Goal: Task Accomplishment & Management: Complete application form

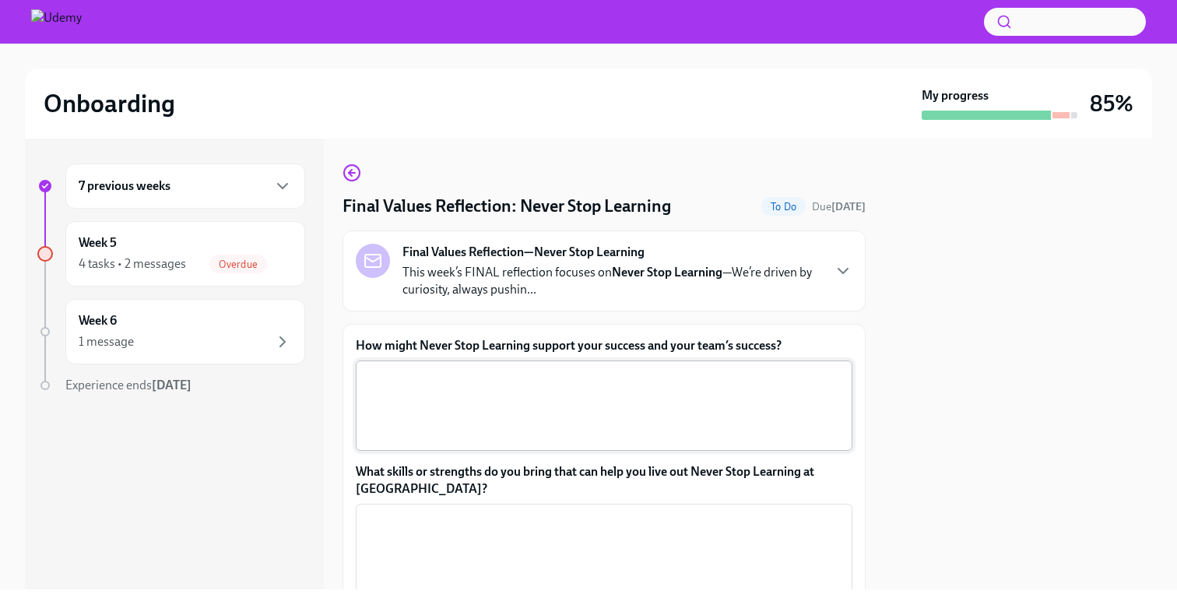
click at [693, 389] on textarea "How might Never Stop Learning support your success and your team’s success?" at bounding box center [604, 405] width 478 height 75
click at [836, 272] on icon "button" at bounding box center [842, 270] width 19 height 19
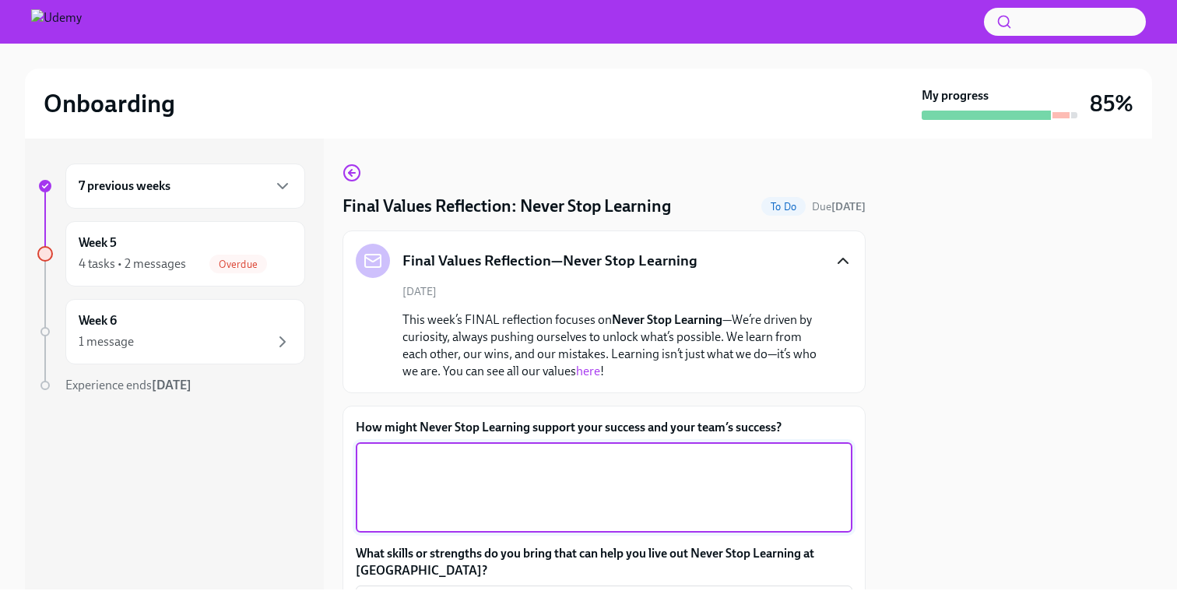
click at [742, 471] on textarea "How might Never Stop Learning support your success and your team’s success?" at bounding box center [604, 487] width 478 height 75
type textarea "I"
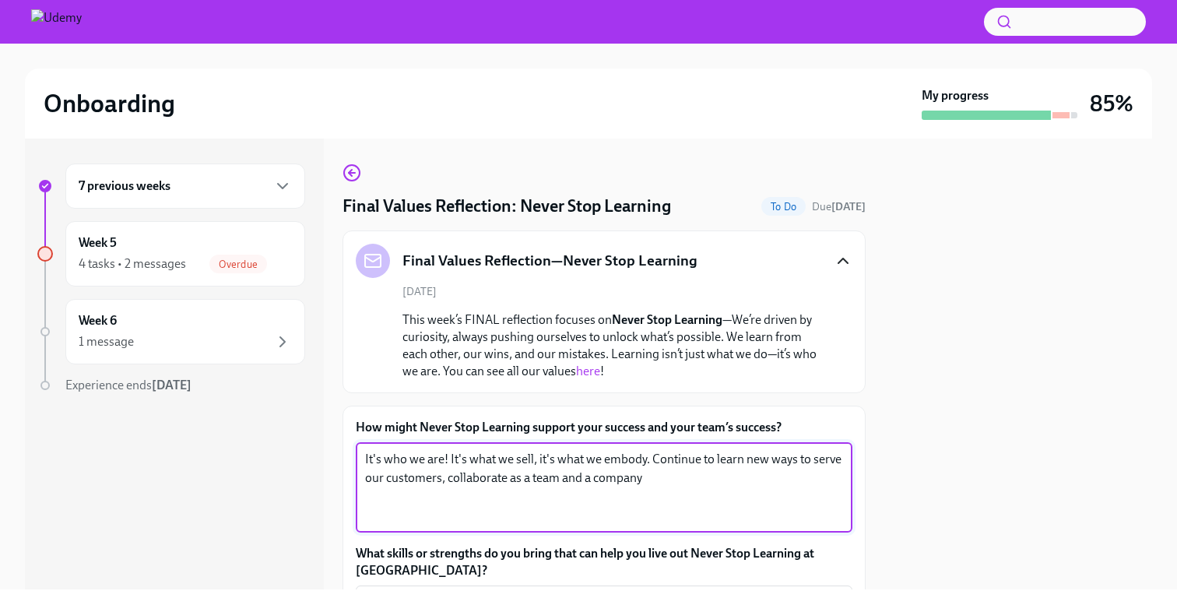
click at [692, 476] on textarea "It's who we are! It's what we sell, it's what we embody. Continue to learn new …" at bounding box center [604, 487] width 478 height 75
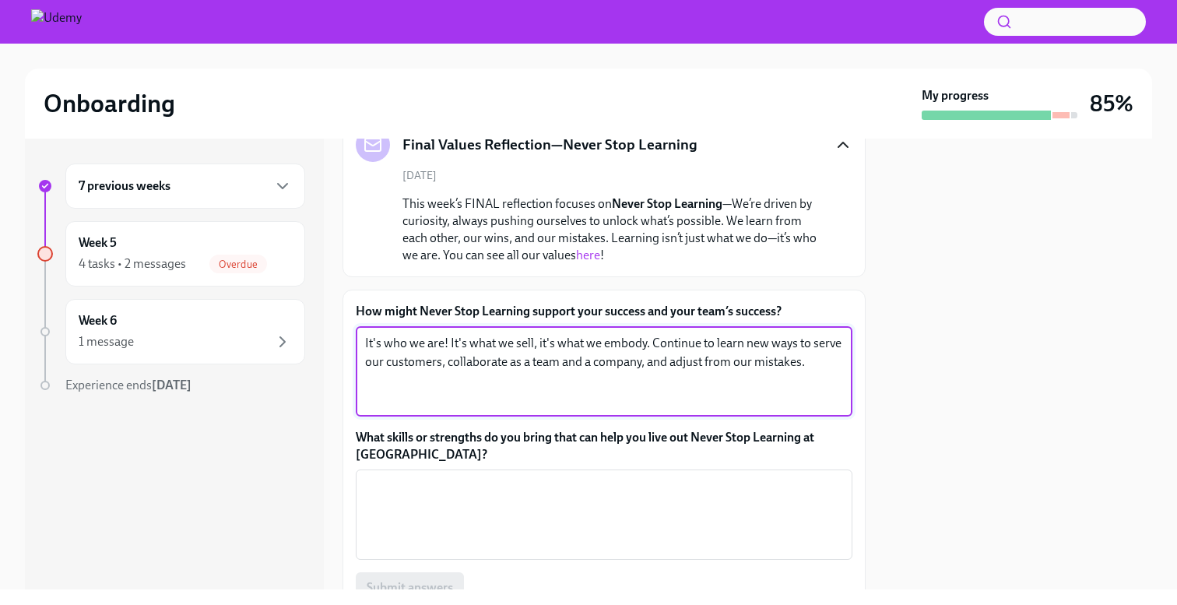
scroll to position [151, 0]
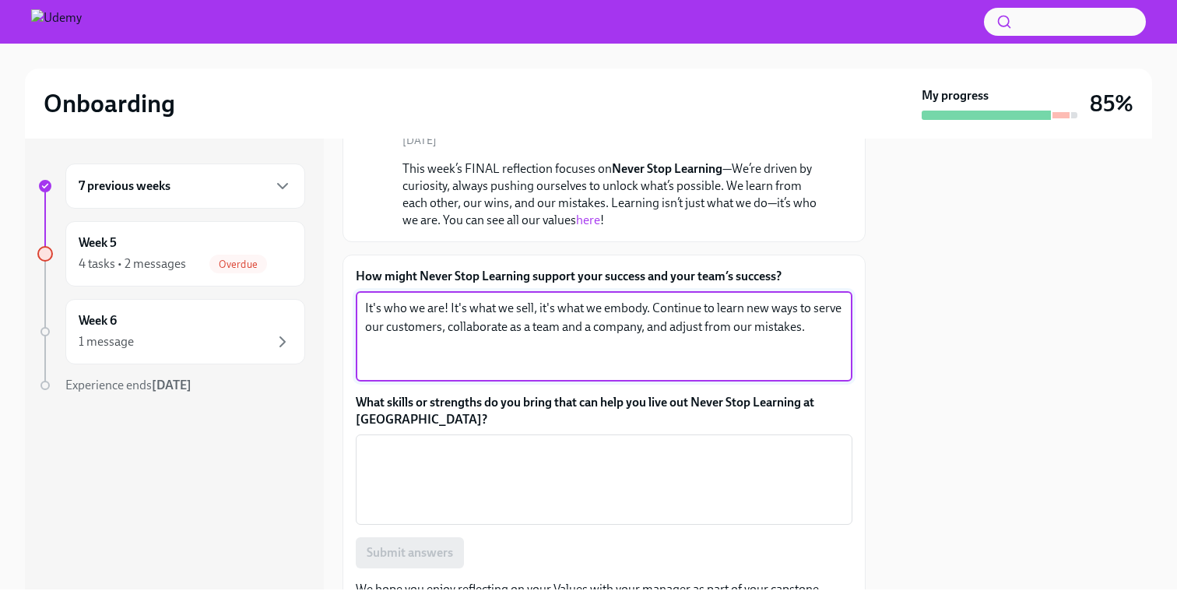
type textarea "It's who we are! It's what we sell, it's what we embody. Continue to learn new …"
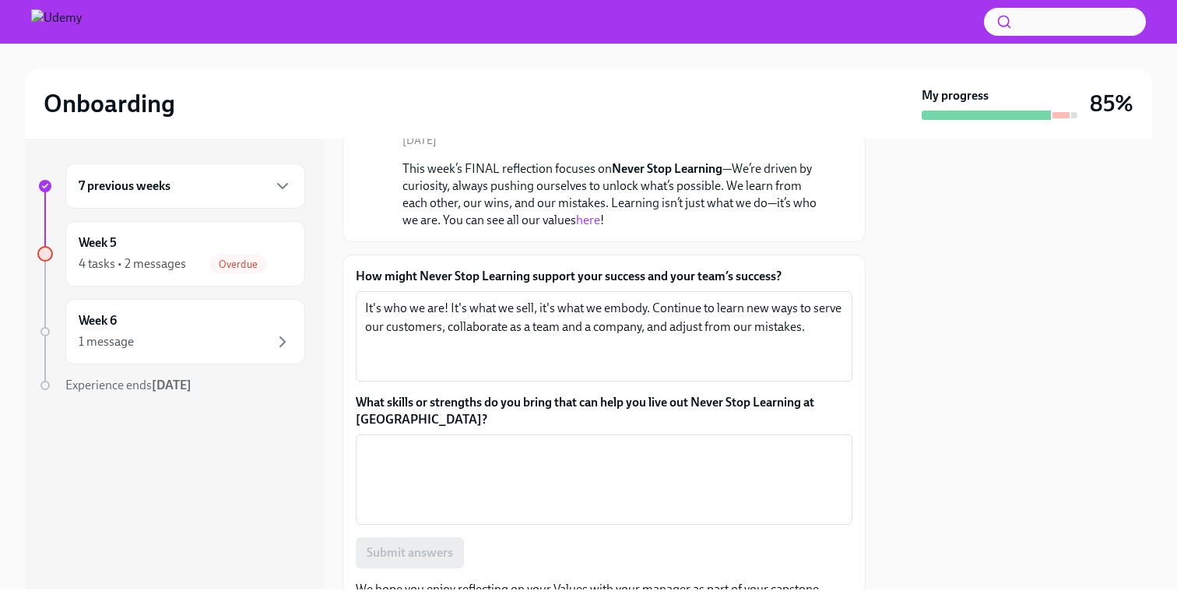
click at [651, 535] on div "How might Never Stop Learning support your success and your team’s success? It'…" at bounding box center [604, 418] width 497 height 300
click at [643, 504] on textarea "What skills or strengths do you bring that can help you live out Never Stop Lea…" at bounding box center [604, 479] width 478 height 75
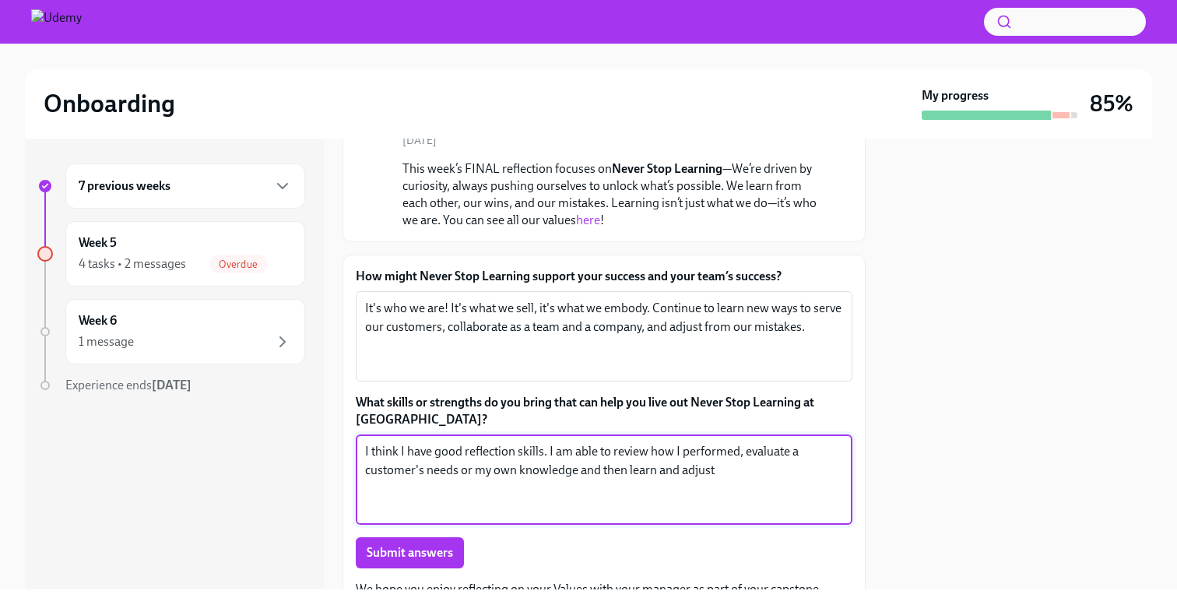
click at [768, 462] on textarea "I think I have good reflection skills. I am able to review how I performed, eva…" at bounding box center [604, 479] width 478 height 75
type textarea "I think I have good reflection skills. I am able to review how I performed, eva…"
click at [423, 556] on span "Submit answers" at bounding box center [410, 553] width 86 height 16
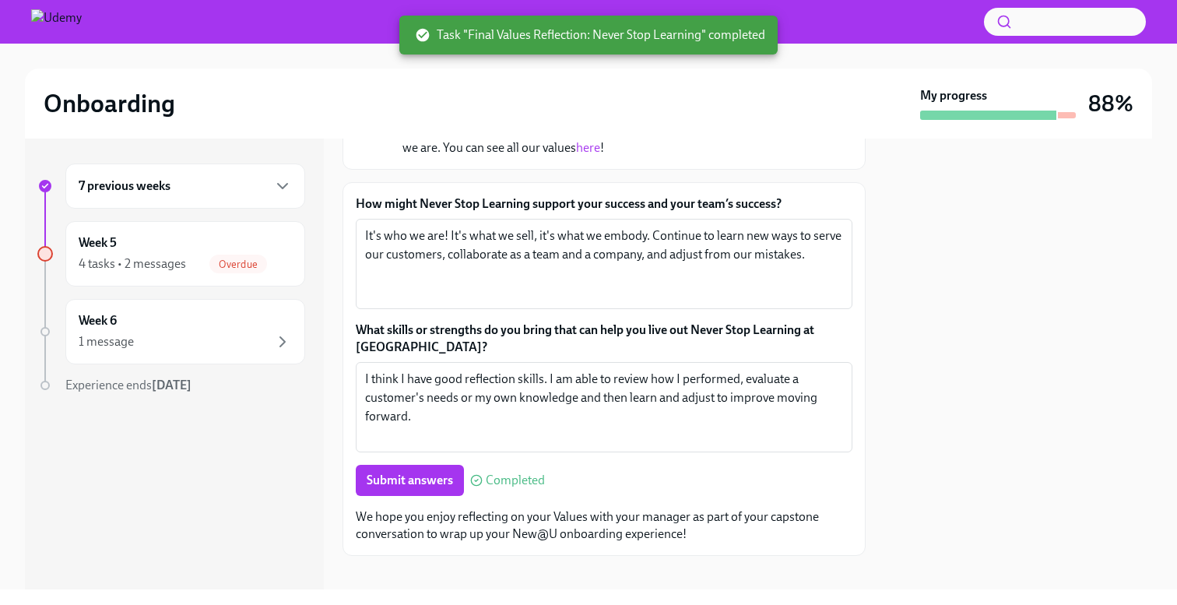
scroll to position [240, 0]
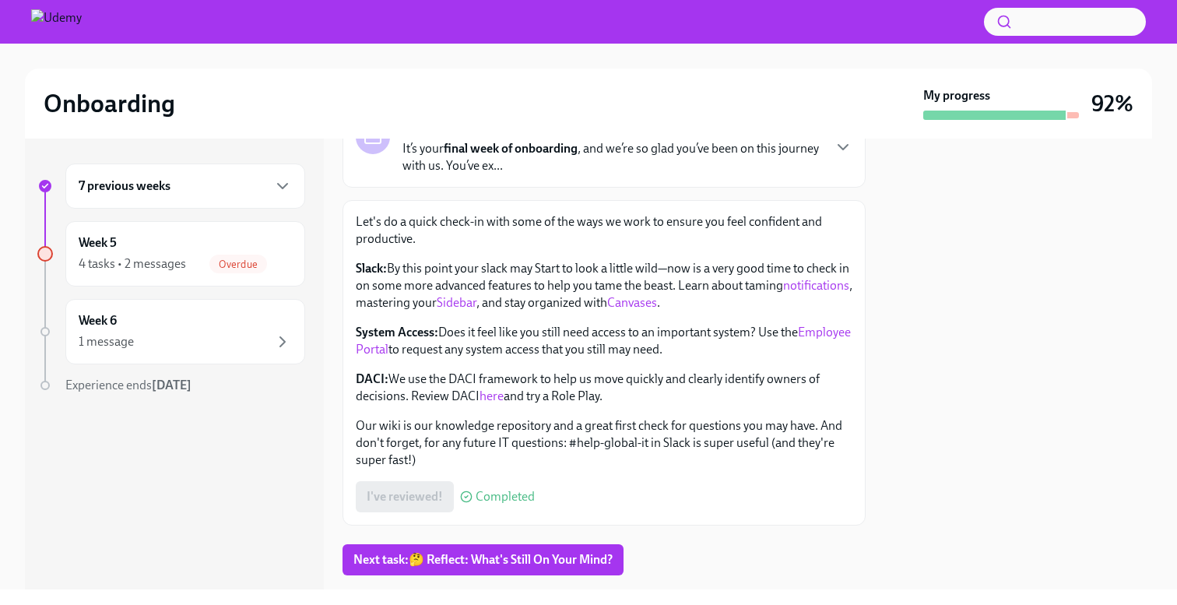
scroll to position [160, 0]
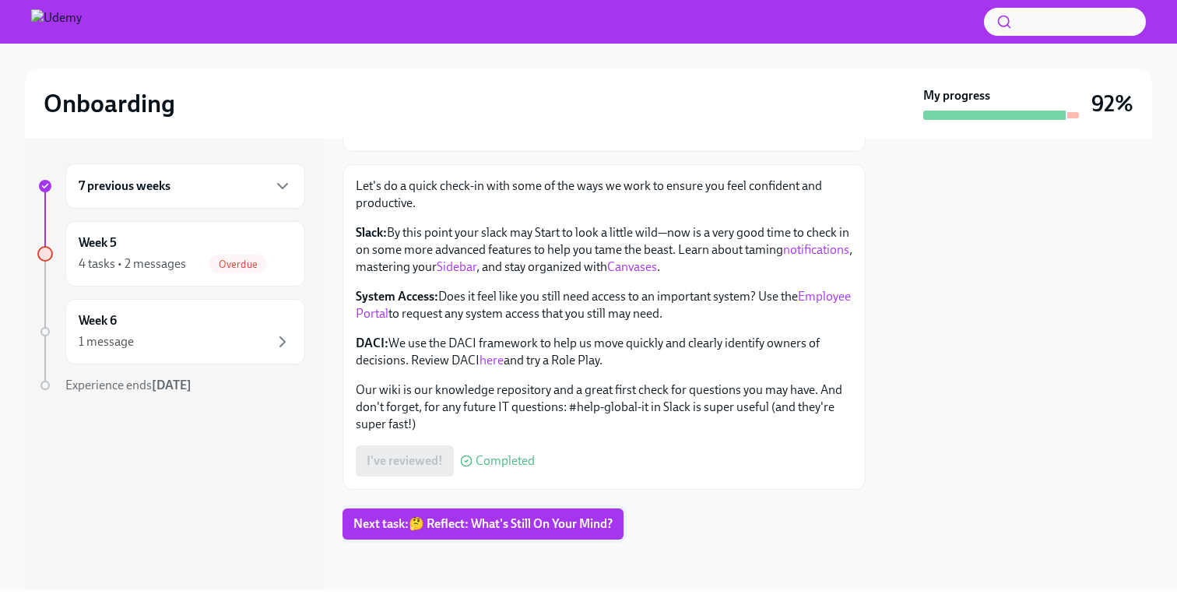
click at [581, 525] on span "Next task : 🤔 Reflect: What's Still On Your Mind?" at bounding box center [482, 524] width 259 height 16
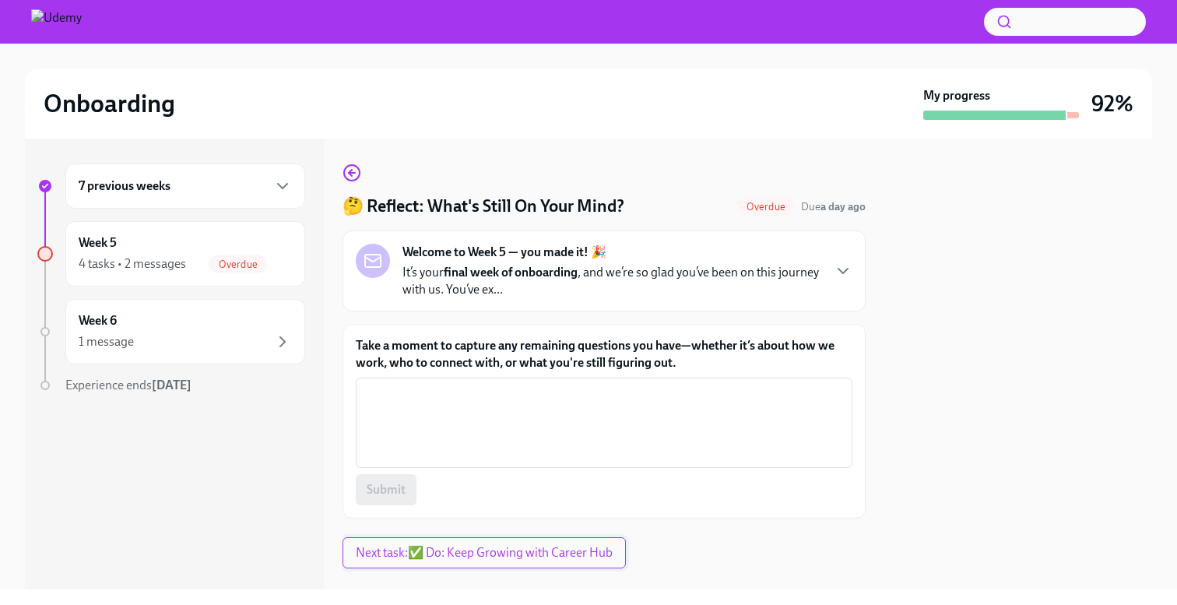
click at [479, 553] on span "Next task : ✅ Do: Keep Growing with Career Hub" at bounding box center [484, 553] width 257 height 16
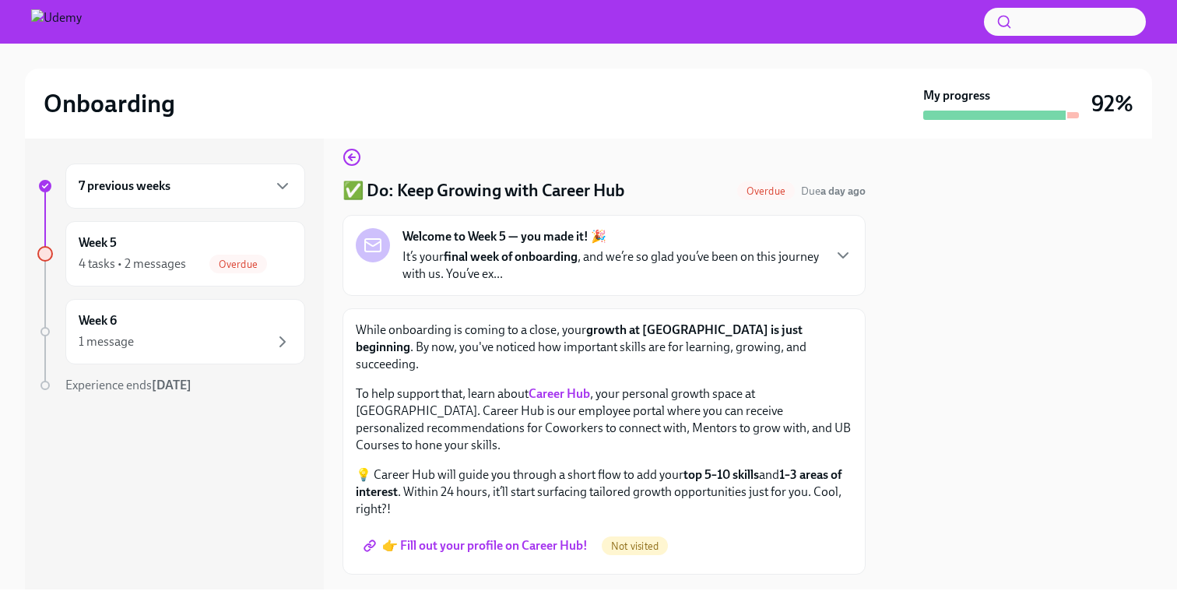
scroll to position [16, 0]
click at [558, 537] on span "👉 Fill out your profile on Career Hub!" at bounding box center [477, 545] width 221 height 16
